Goal: Communication & Community: Answer question/provide support

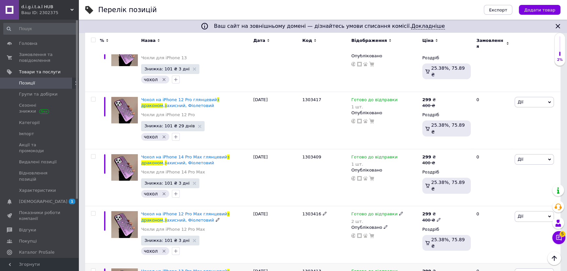
scroll to position [109, 0]
type input "з драконом"
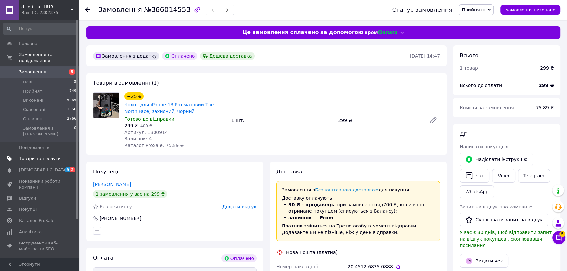
click at [51, 156] on span "Товари та послуги" at bounding box center [40, 159] width 42 height 6
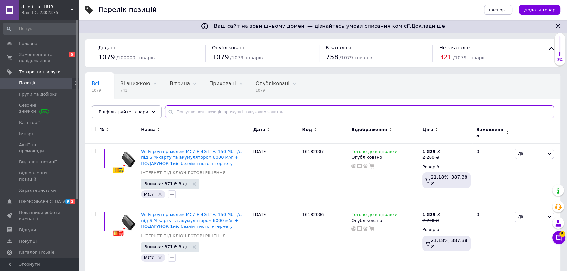
click at [177, 114] on input "text" at bounding box center [359, 112] width 389 height 13
paste input "Світлодіодний світильник"
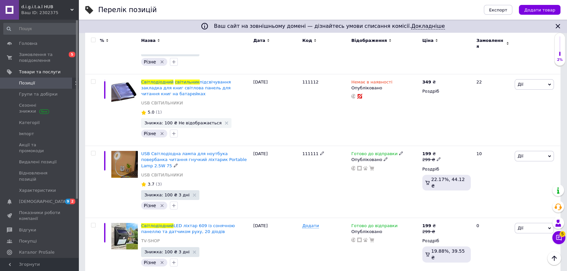
scroll to position [136, 0]
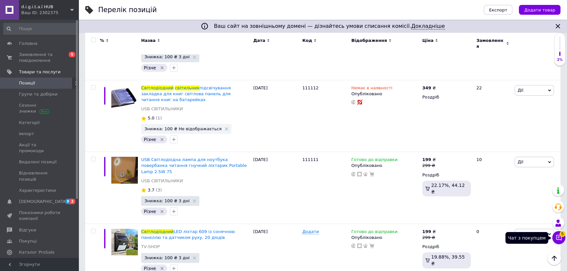
type input "Світлодіодний світильник"
click at [557, 240] on icon at bounding box center [559, 238] width 7 height 7
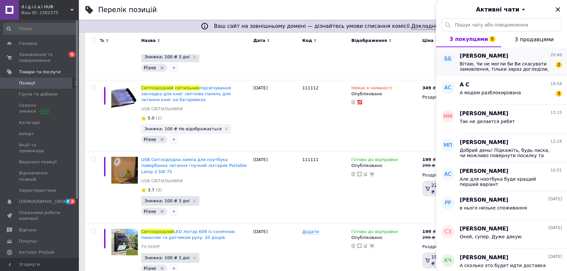
click at [532, 58] on div "Борис Бєлєвєц 20:49" at bounding box center [511, 56] width 102 height 8
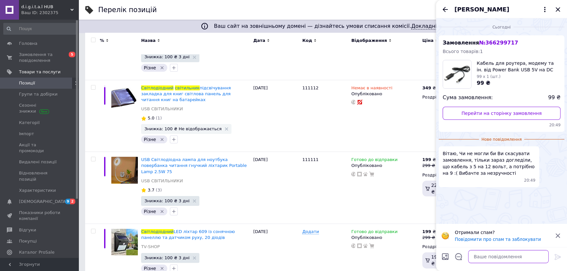
click at [501, 257] on textarea at bounding box center [509, 256] width 81 height 13
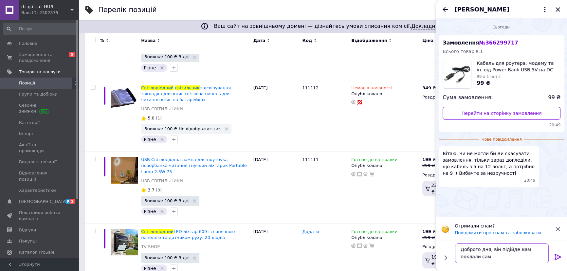
scroll to position [0, 0]
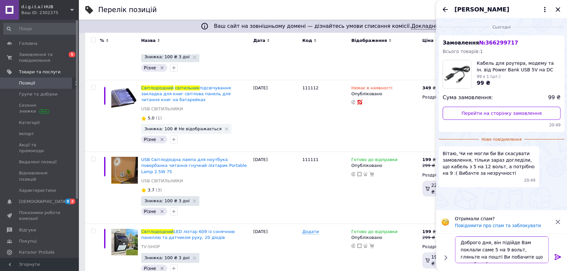
type textarea "Доброго дня, він підійде Вам поклали саме 5 на 9 вольт, гляньте на пошті Ви поб…"
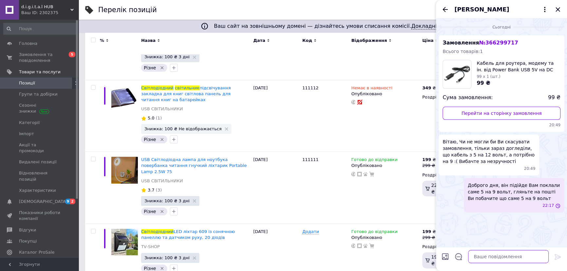
scroll to position [0, 0]
click at [558, 10] on icon "Закрити" at bounding box center [558, 10] width 8 height 8
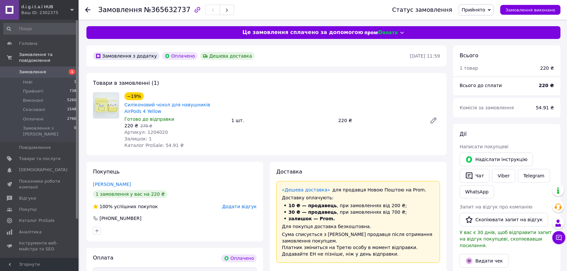
scroll to position [179, 0]
